Goal: Find contact information: Find contact information

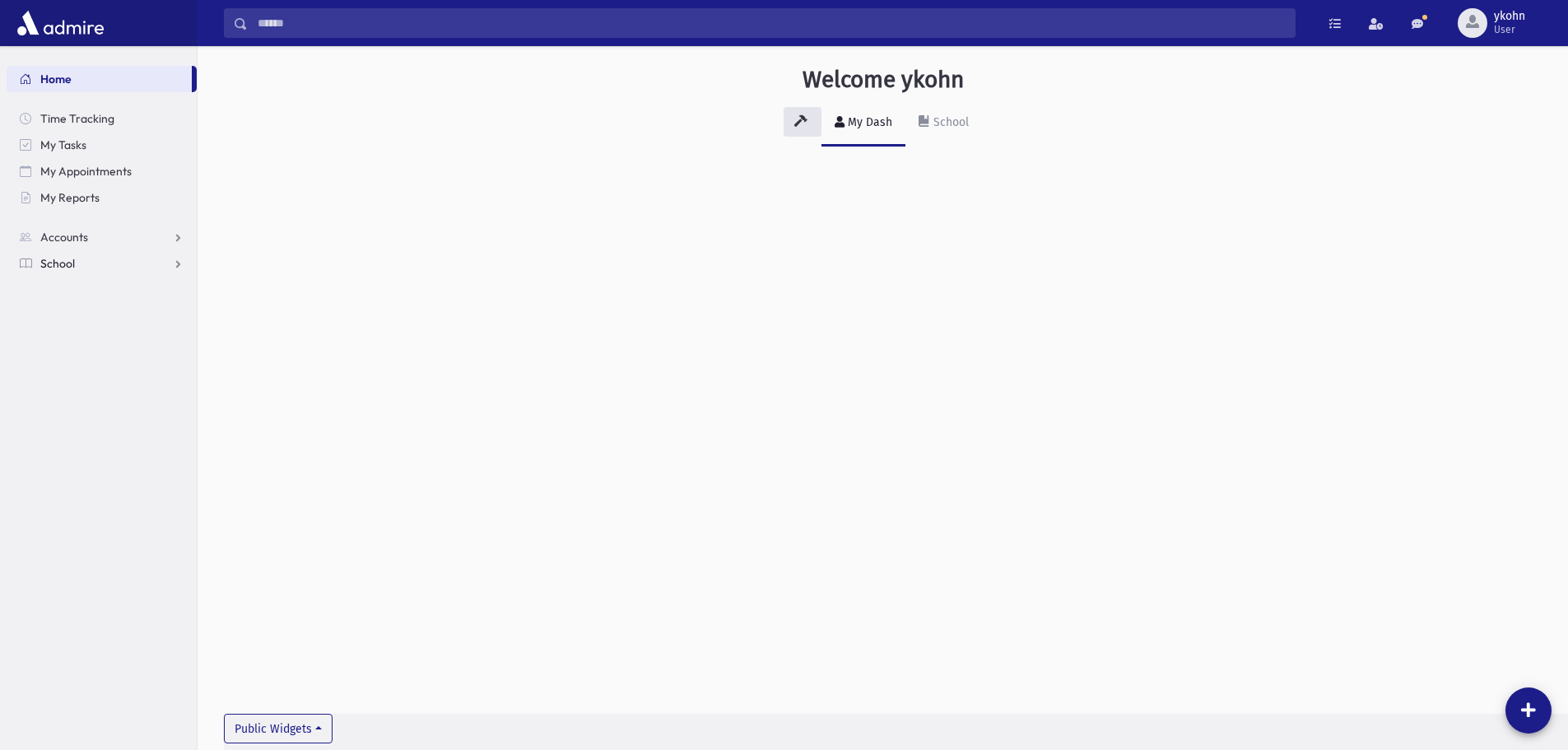
click at [50, 264] on span "School" at bounding box center [57, 263] width 34 height 15
click at [61, 284] on span "Students" at bounding box center [72, 289] width 45 height 15
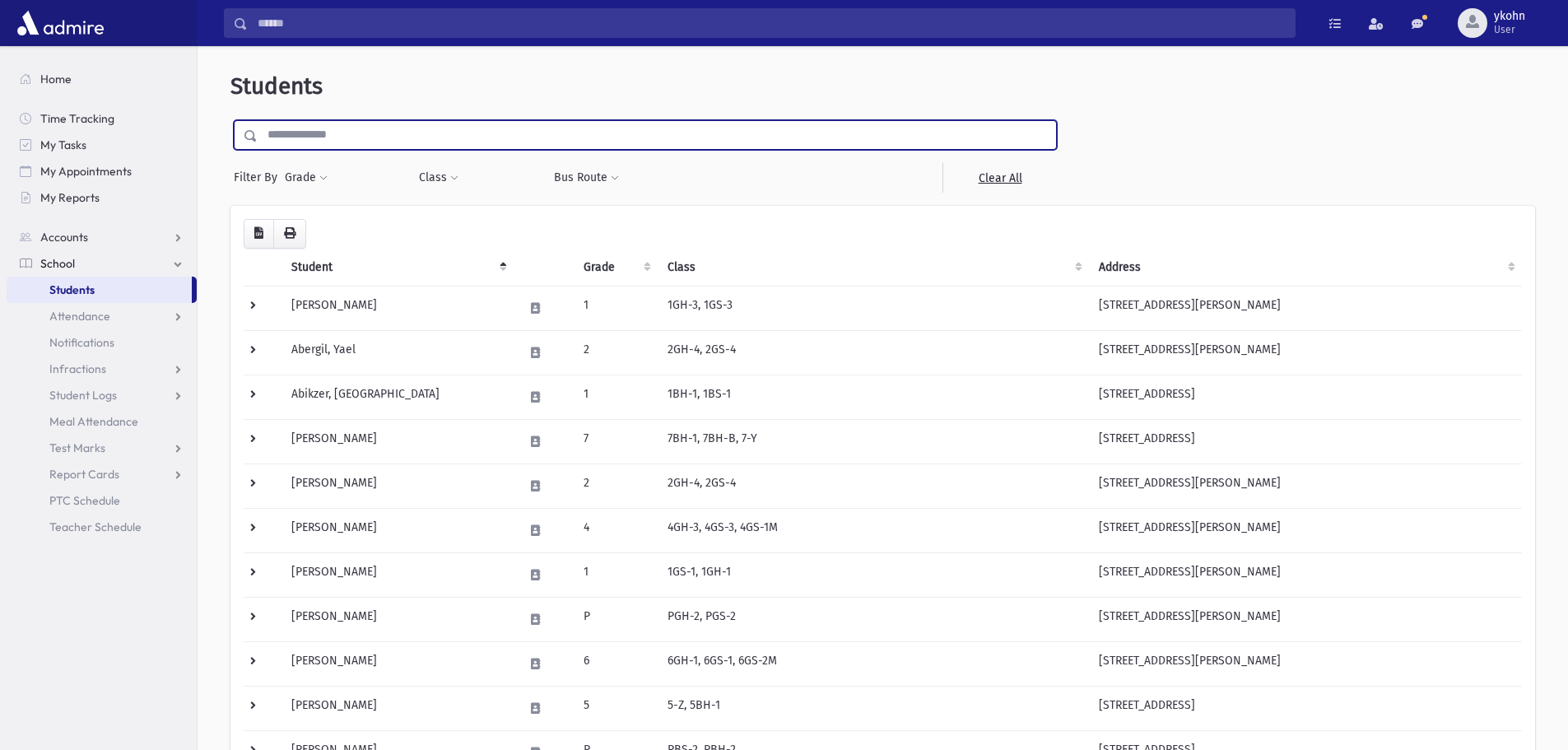
click at [321, 126] on input "text" at bounding box center [656, 134] width 798 height 29
type input "********"
click at [231, 120] on input "submit" at bounding box center [253, 131] width 46 height 22
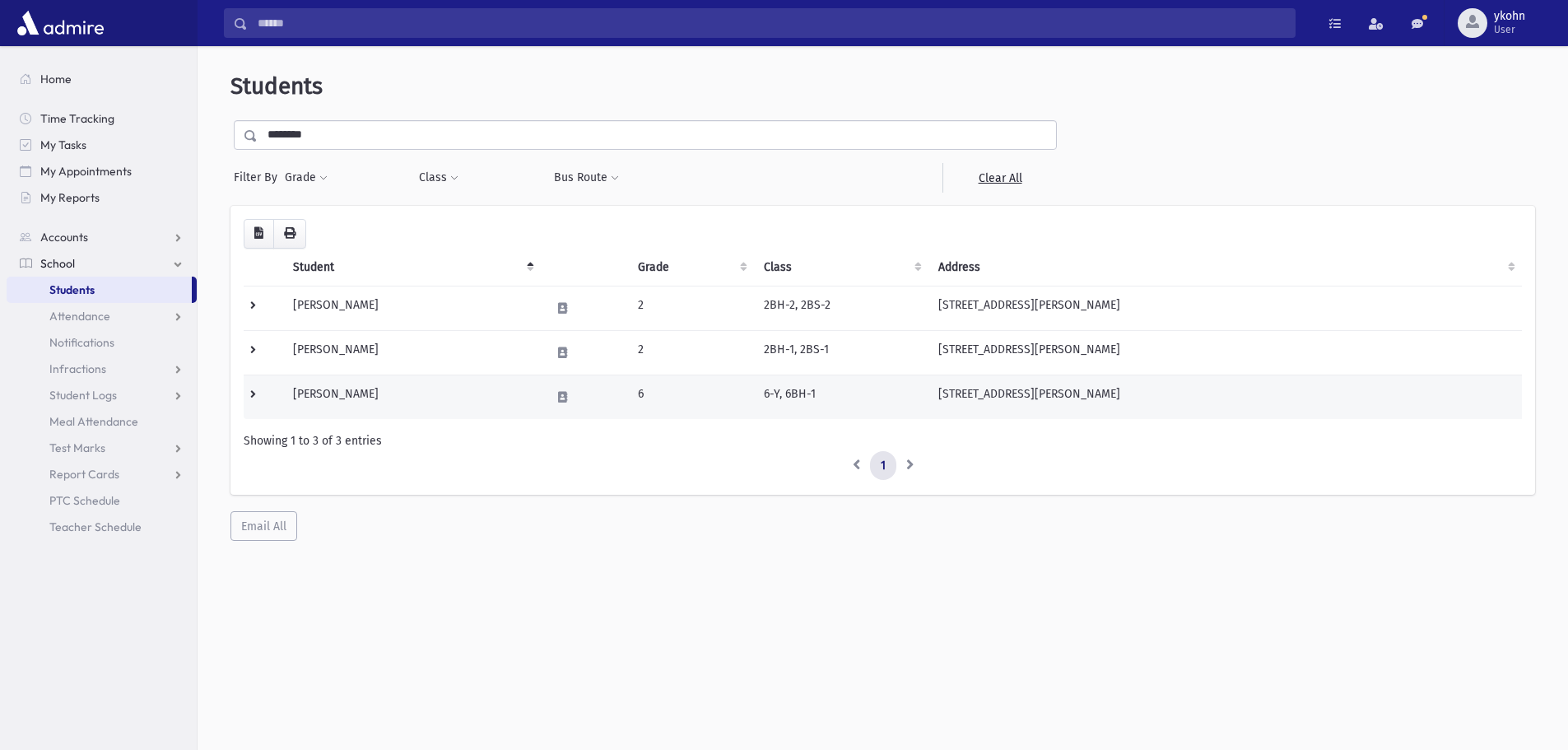
click at [736, 391] on td "6" at bounding box center [691, 396] width 126 height 45
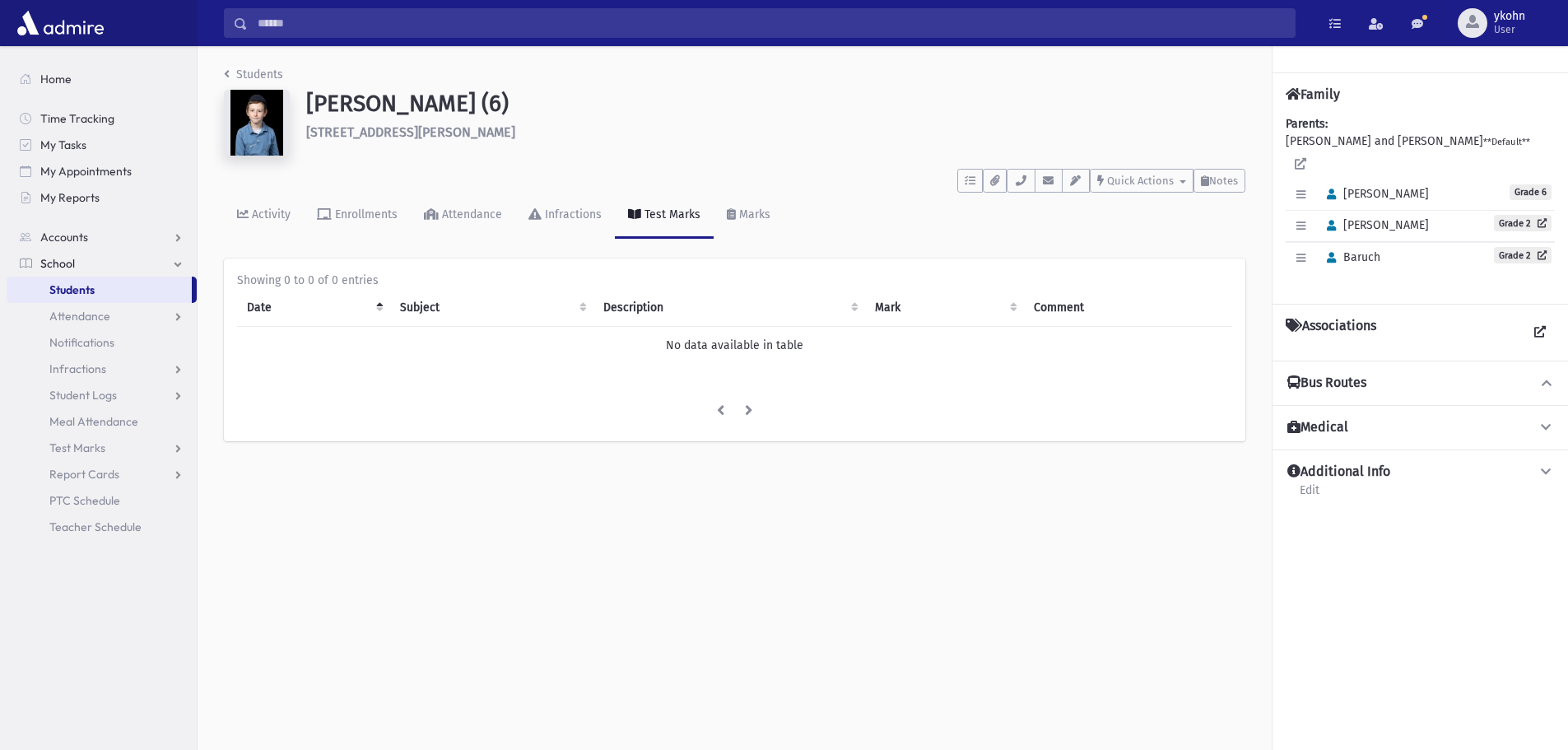
click at [218, 77] on div "Students Brickman, Yehuda (6) 7 Eldorado Dr Chestnut Ridge **** To Do's No open…" at bounding box center [735, 261] width 1074 height 431
click at [233, 73] on link "Students" at bounding box center [253, 74] width 59 height 14
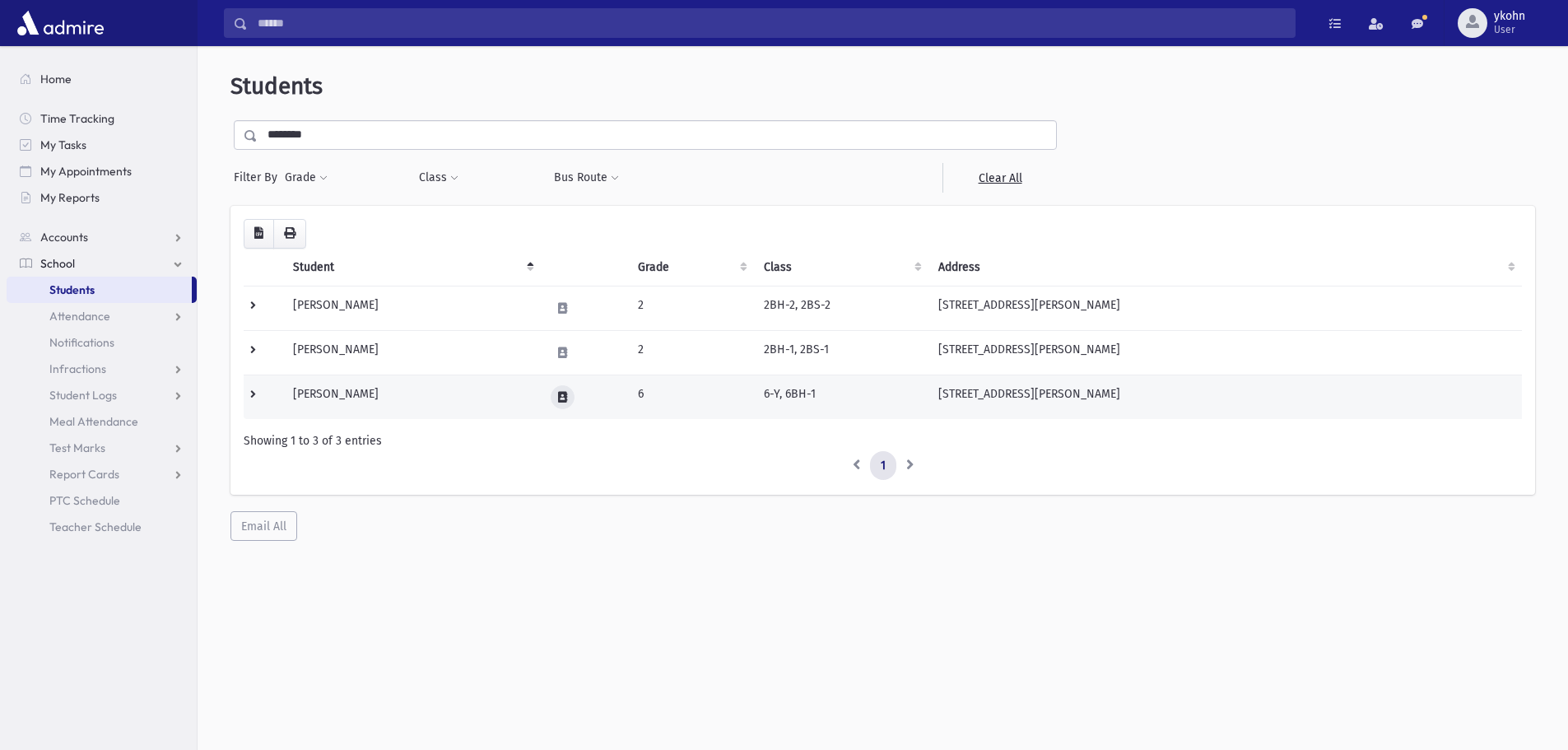
click at [565, 400] on icon at bounding box center [562, 396] width 9 height 11
click at [633, 400] on icon "button" at bounding box center [632, 396] width 14 height 11
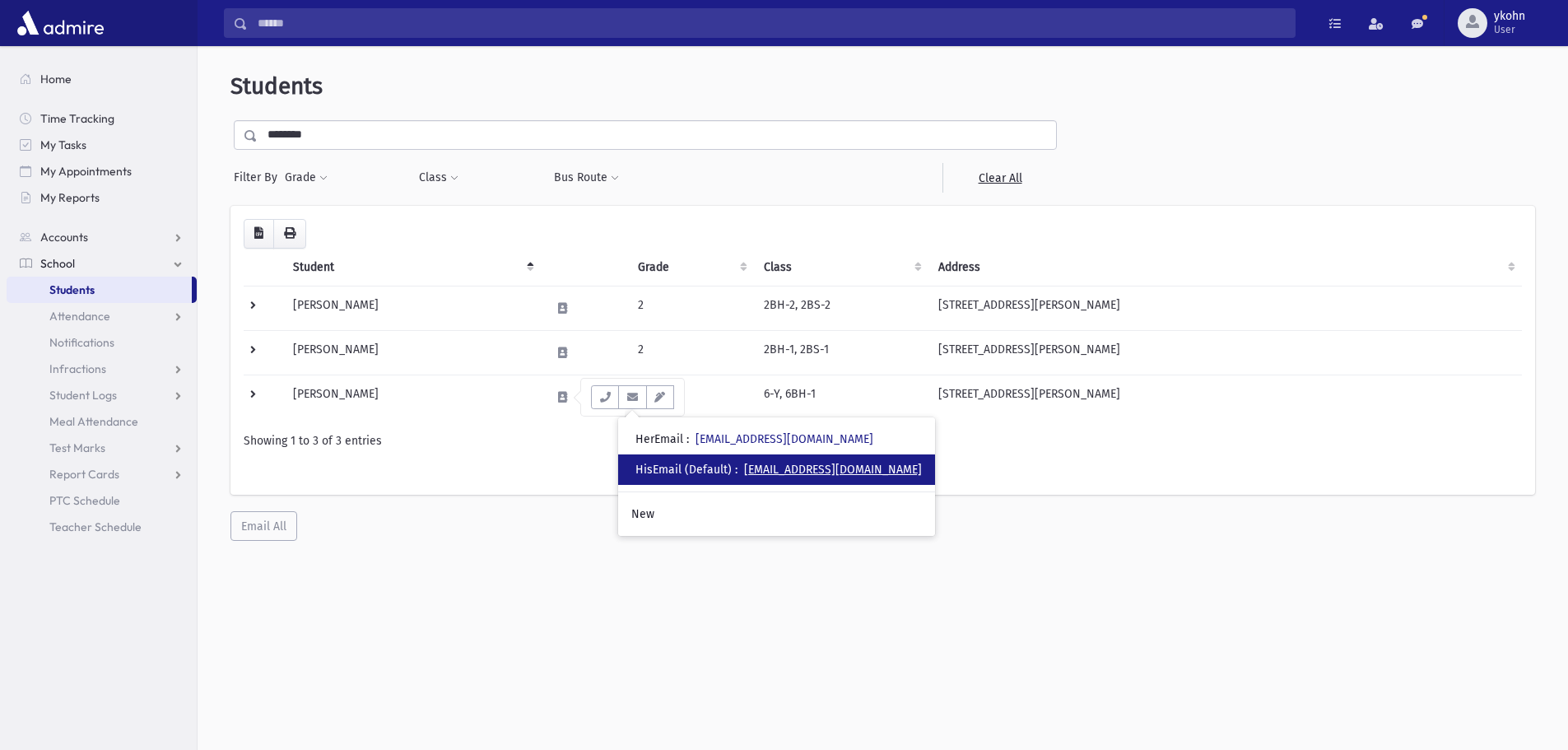
click at [809, 465] on link "[EMAIL_ADDRESS][DOMAIN_NAME]" at bounding box center [833, 469] width 177 height 14
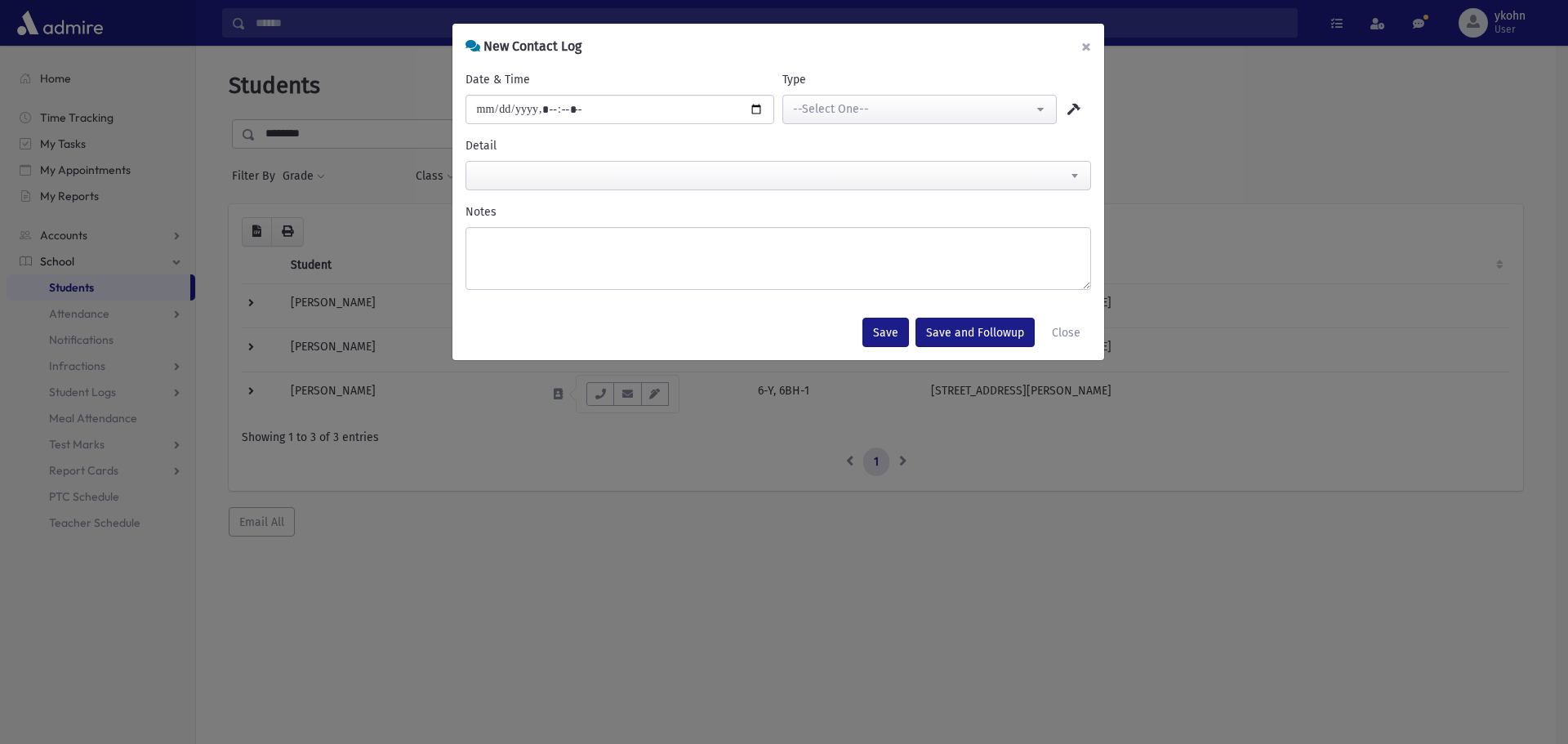
drag, startPoint x: 1083, startPoint y: 44, endPoint x: 1050, endPoint y: 79, distance: 48.1
click at [1082, 44] on button "×" at bounding box center [1086, 45] width 36 height 45
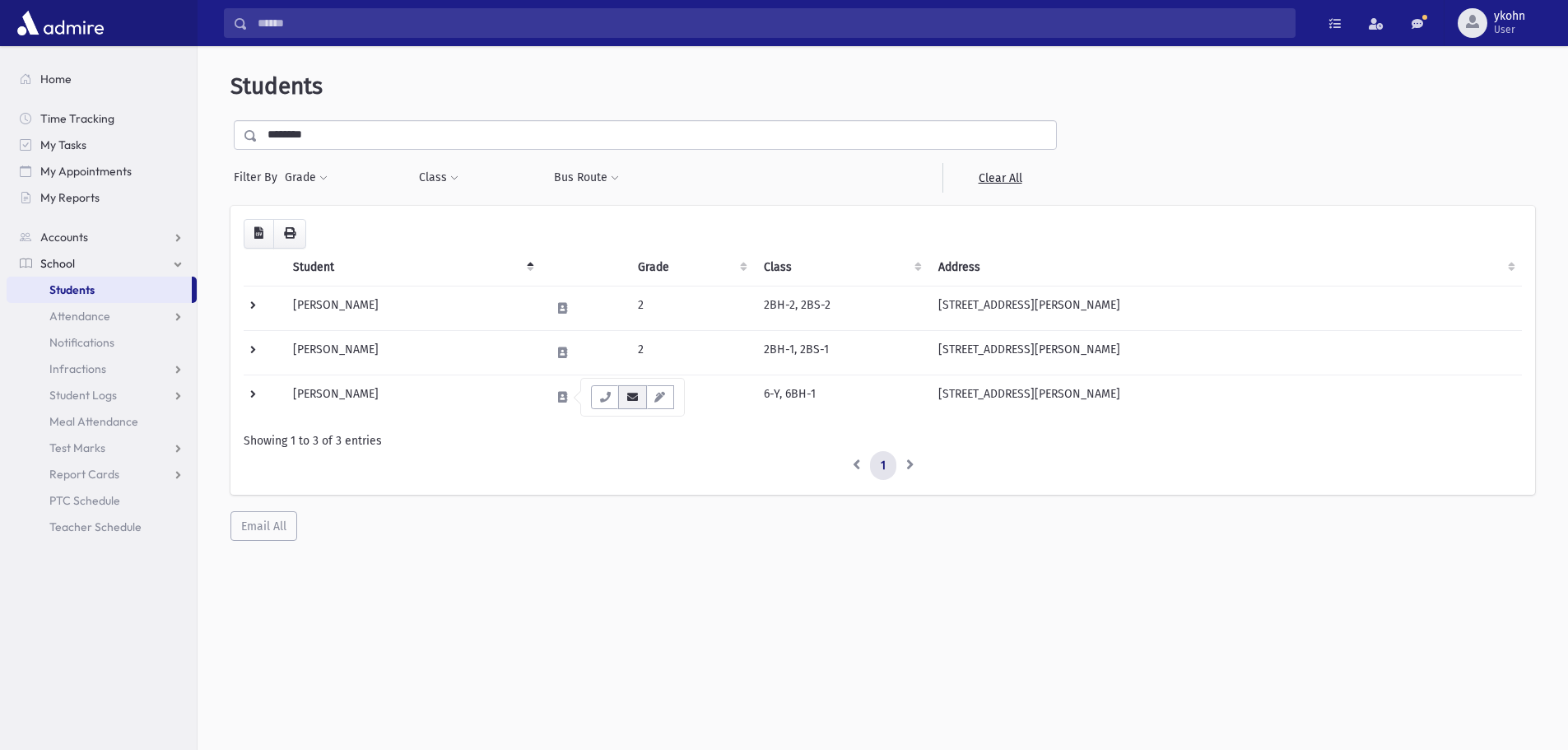
click at [631, 400] on icon "button" at bounding box center [632, 396] width 14 height 11
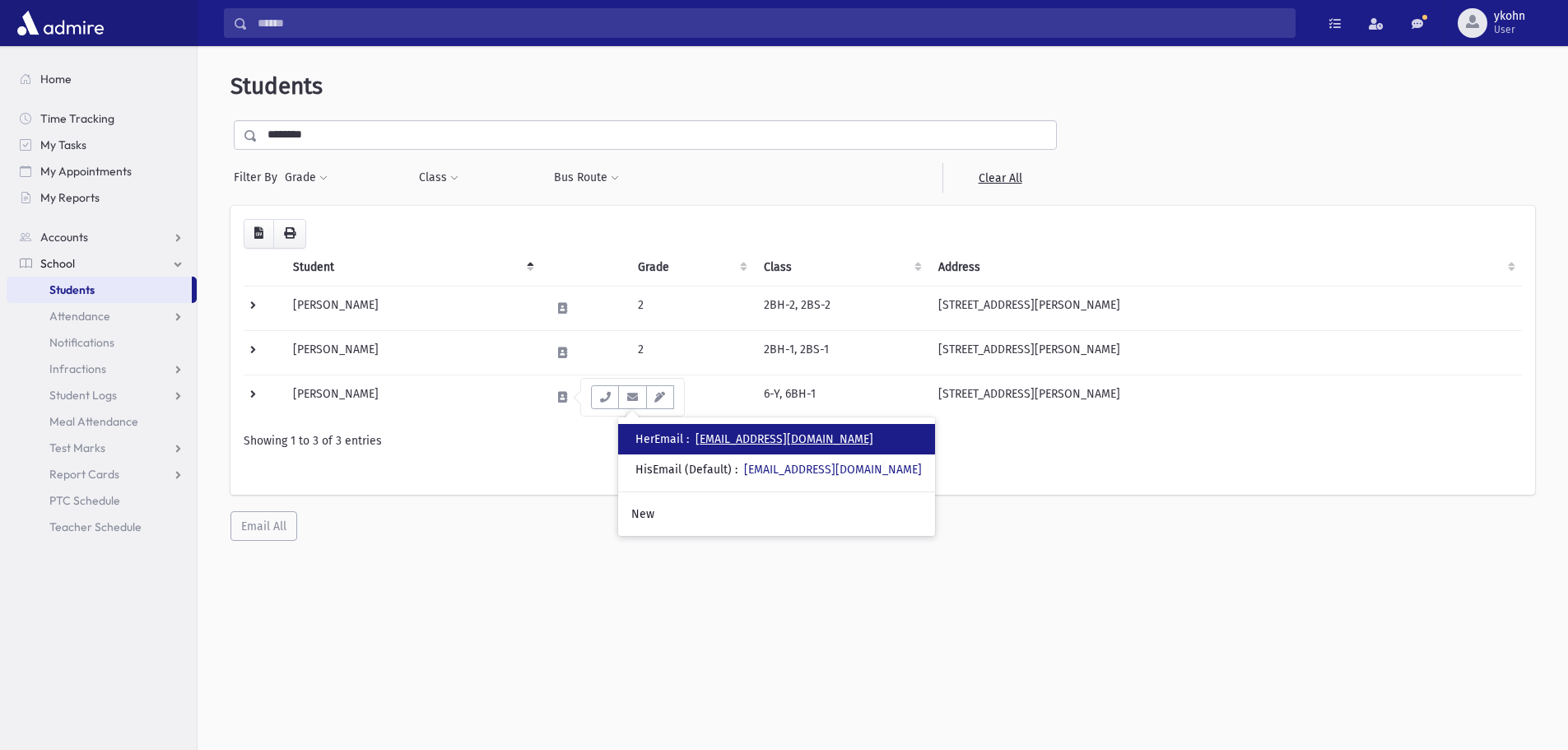
drag, startPoint x: 776, startPoint y: 433, endPoint x: 754, endPoint y: 434, distance: 22.0
